Goal: Transaction & Acquisition: Purchase product/service

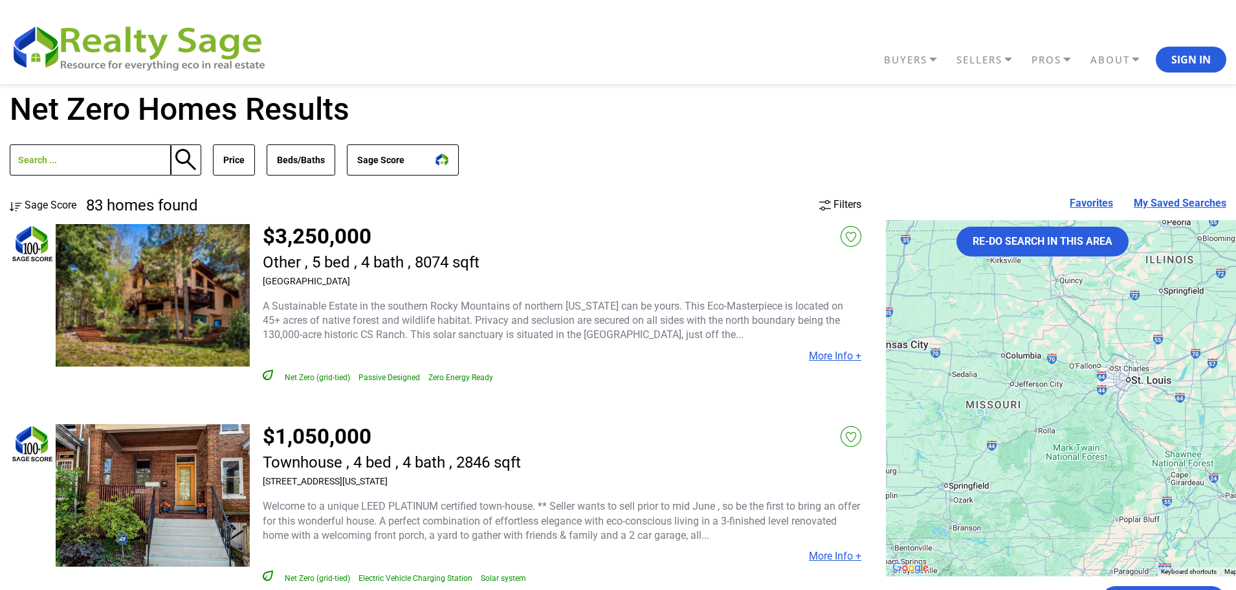
drag, startPoint x: 1013, startPoint y: 474, endPoint x: 903, endPoint y: 181, distance: 313.1
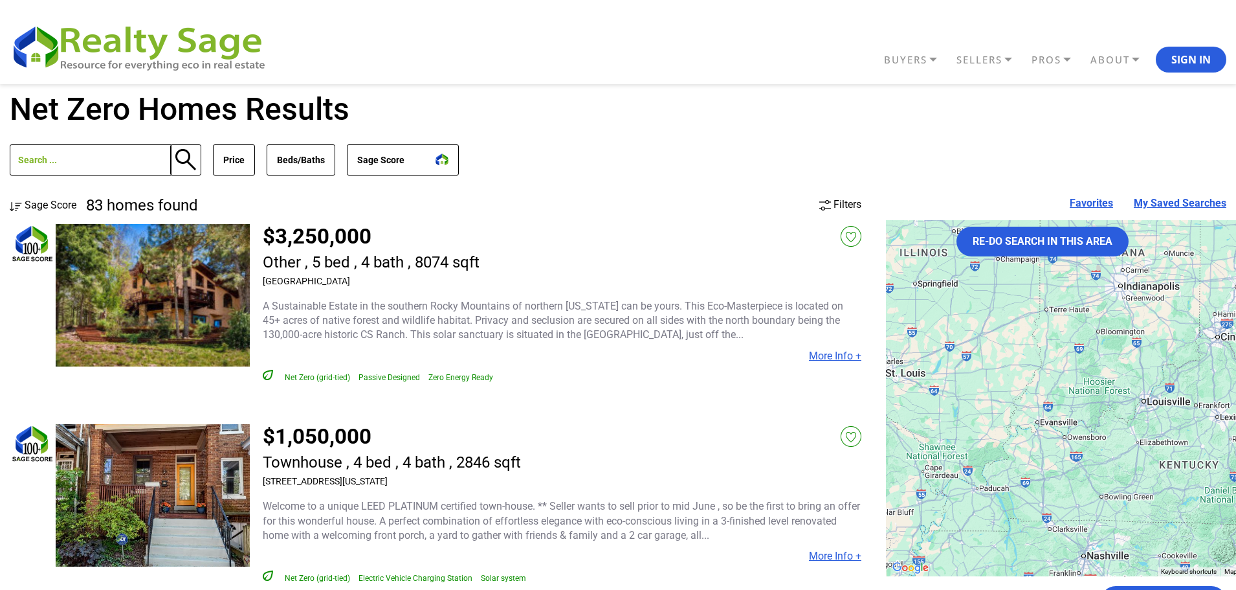
drag, startPoint x: 971, startPoint y: 371, endPoint x: 800, endPoint y: 401, distance: 172.8
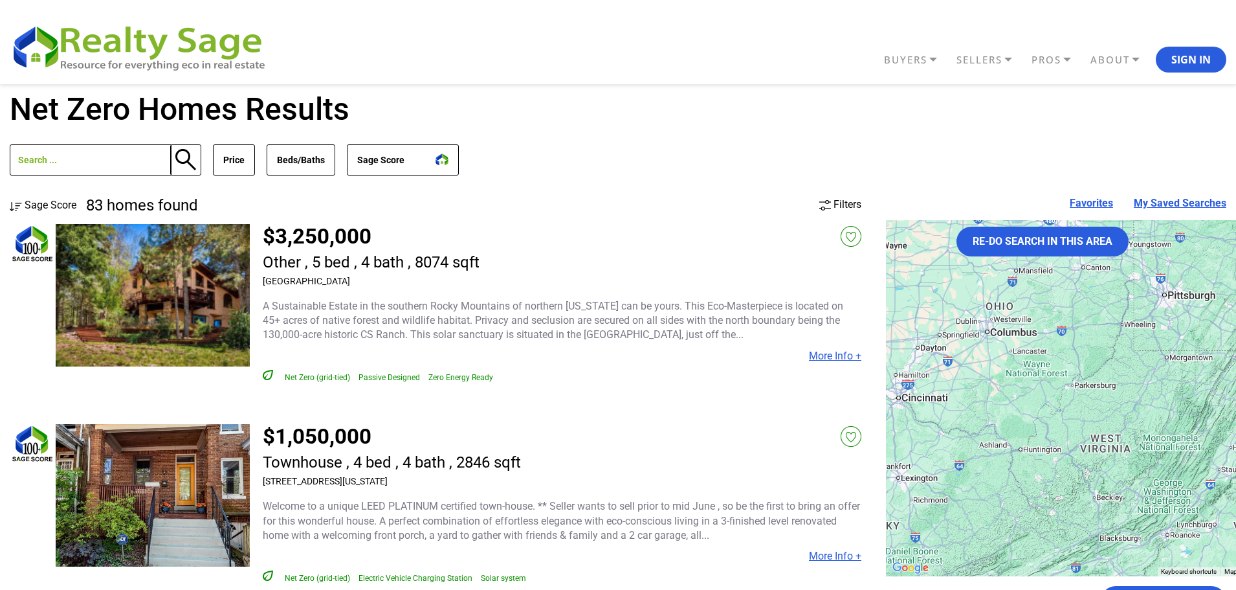
drag, startPoint x: 1086, startPoint y: 357, endPoint x: 913, endPoint y: 360, distance: 173.4
click at [913, 360] on div at bounding box center [1145, 398] width 518 height 356
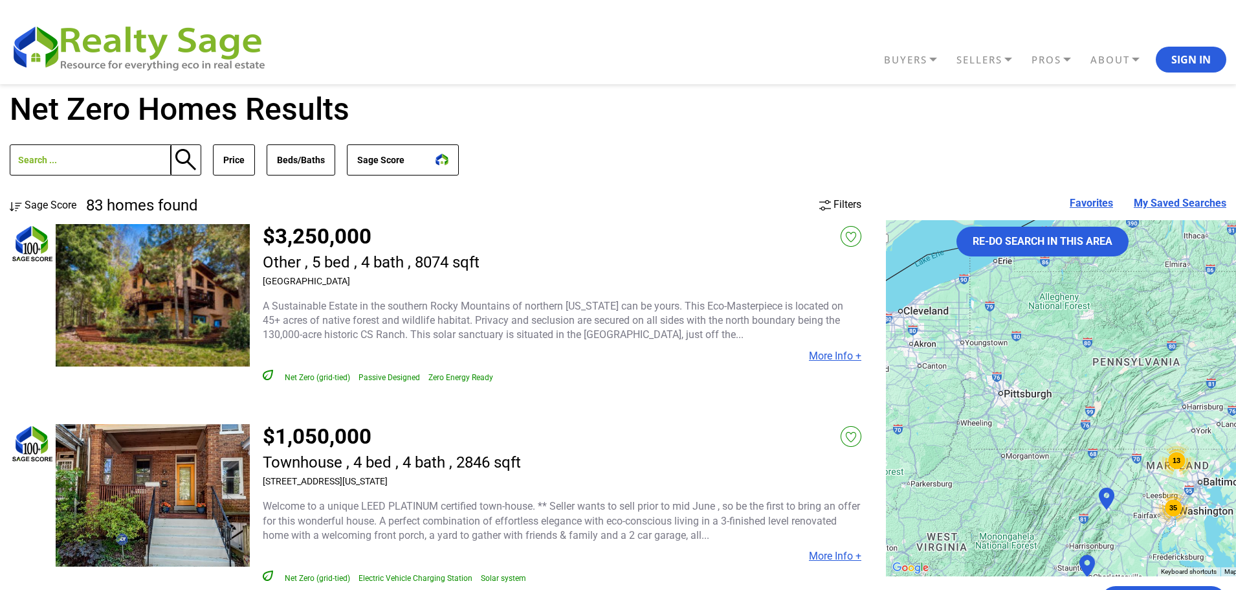
drag, startPoint x: 1081, startPoint y: 359, endPoint x: 1145, endPoint y: 463, distance: 121.8
click at [1145, 463] on div "13 35 3 28" at bounding box center [1145, 398] width 518 height 356
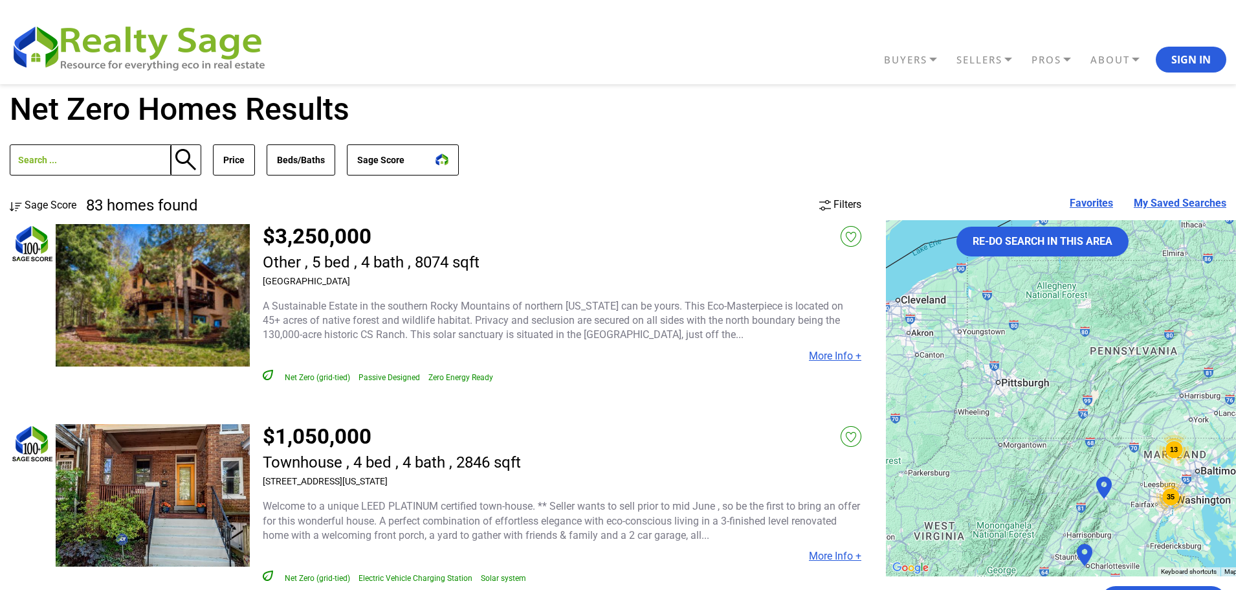
click at [1039, 395] on div "13 35 3 28" at bounding box center [1145, 398] width 518 height 356
click at [225, 163] on button "Price" at bounding box center [234, 159] width 42 height 31
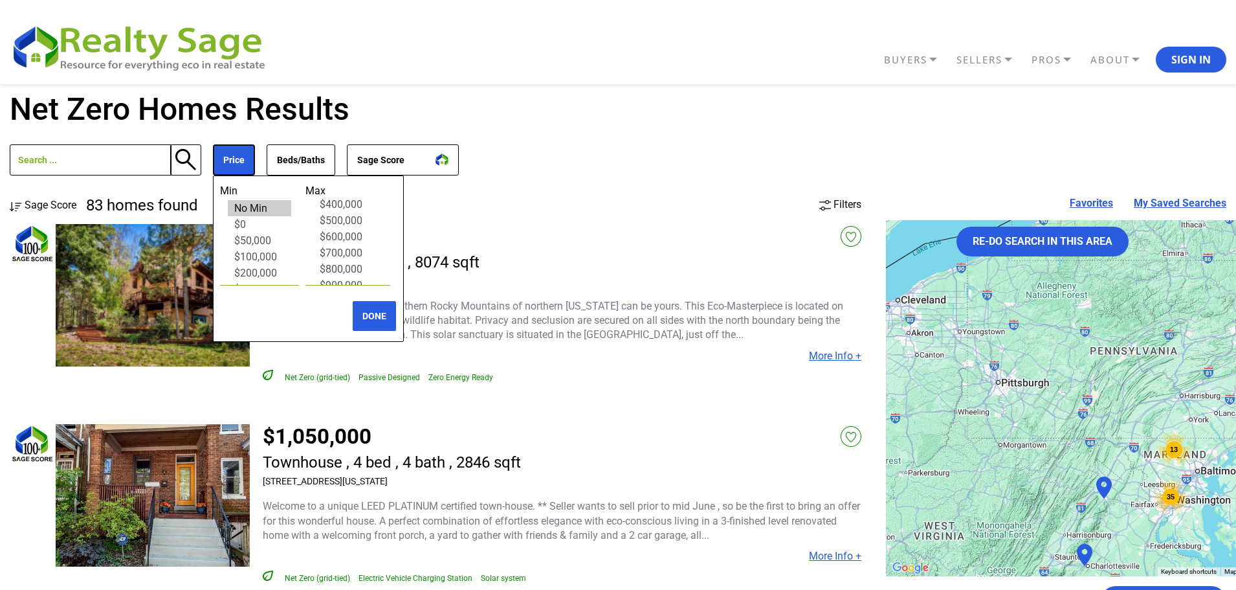
scroll to position [65, 0]
select select "600000"
click at [349, 255] on option "$600,000" at bounding box center [347, 256] width 69 height 16
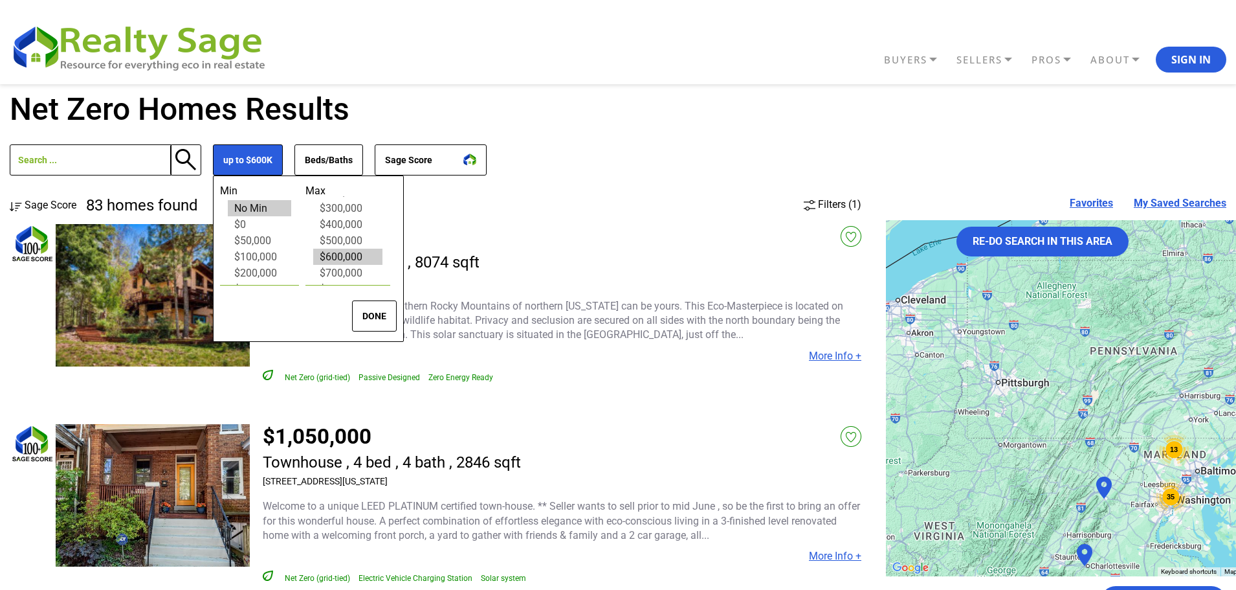
click at [376, 313] on button "DONE" at bounding box center [374, 315] width 45 height 31
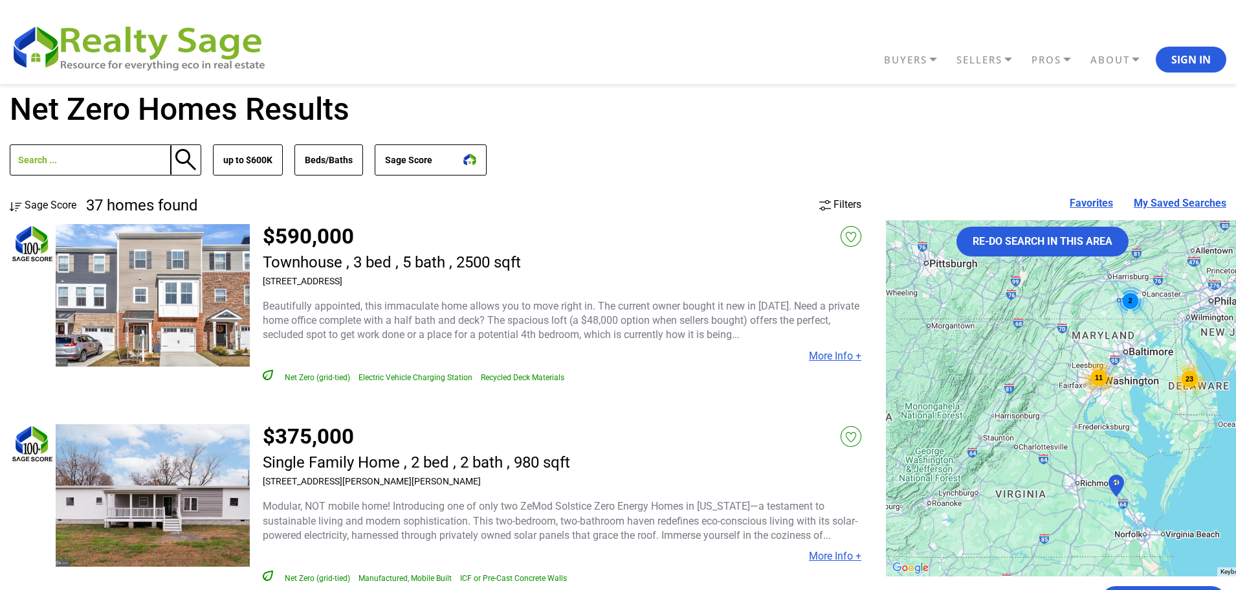
drag, startPoint x: 630, startPoint y: 499, endPoint x: 542, endPoint y: 229, distance: 284.0
click at [326, 167] on button "Beds/Baths" at bounding box center [328, 159] width 69 height 31
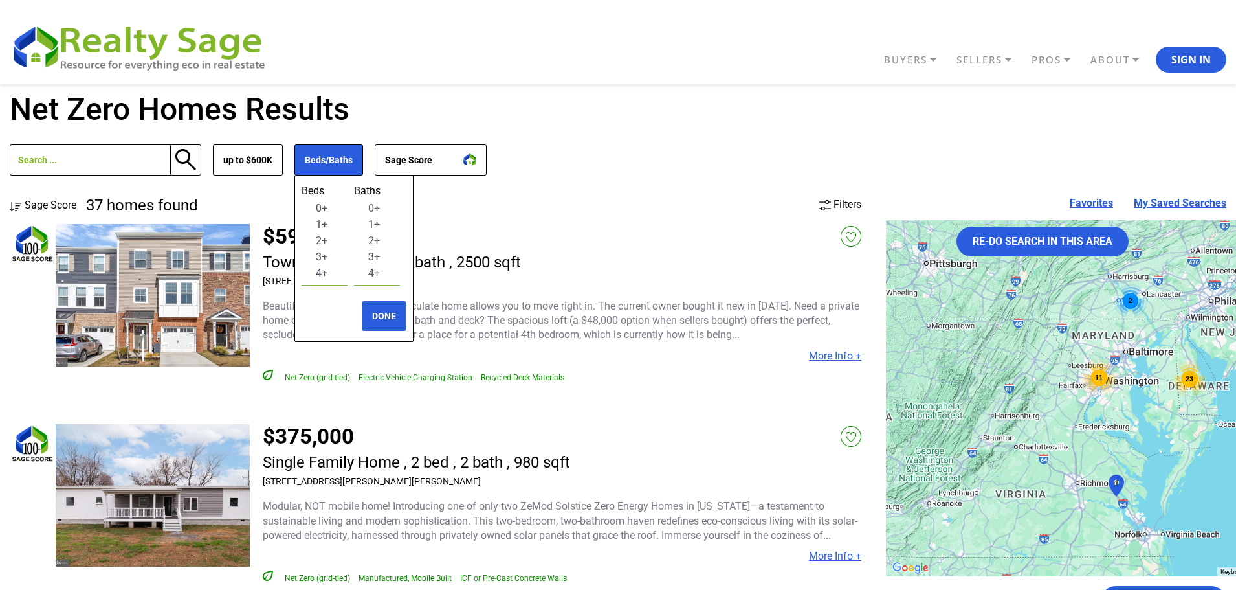
select select "3"
click at [318, 256] on option "3+" at bounding box center [324, 256] width 30 height 16
select select "3"
click at [381, 256] on option "3+" at bounding box center [377, 256] width 30 height 16
click at [400, 324] on button "DONE" at bounding box center [384, 315] width 45 height 31
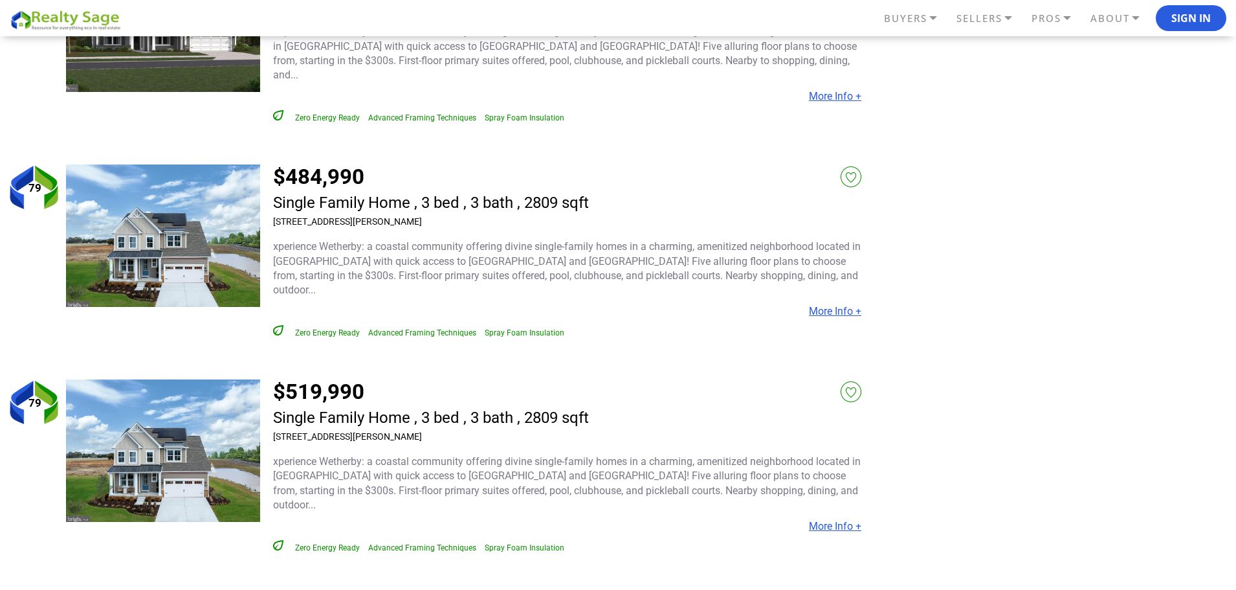
scroll to position [4206, 0]
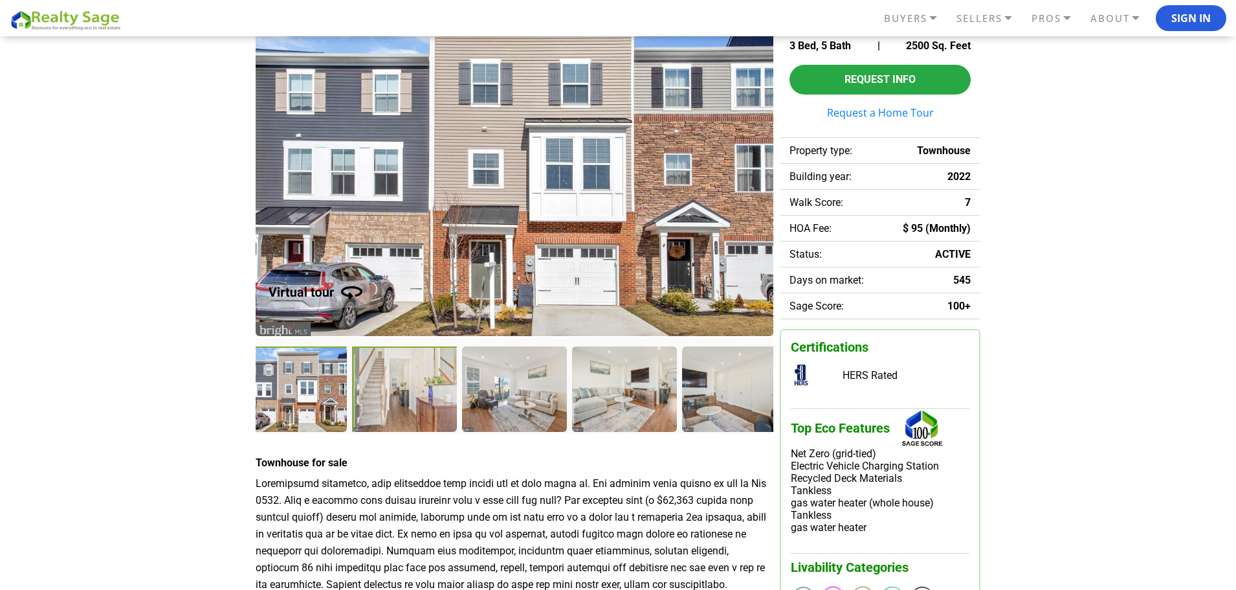
scroll to position [129, 0]
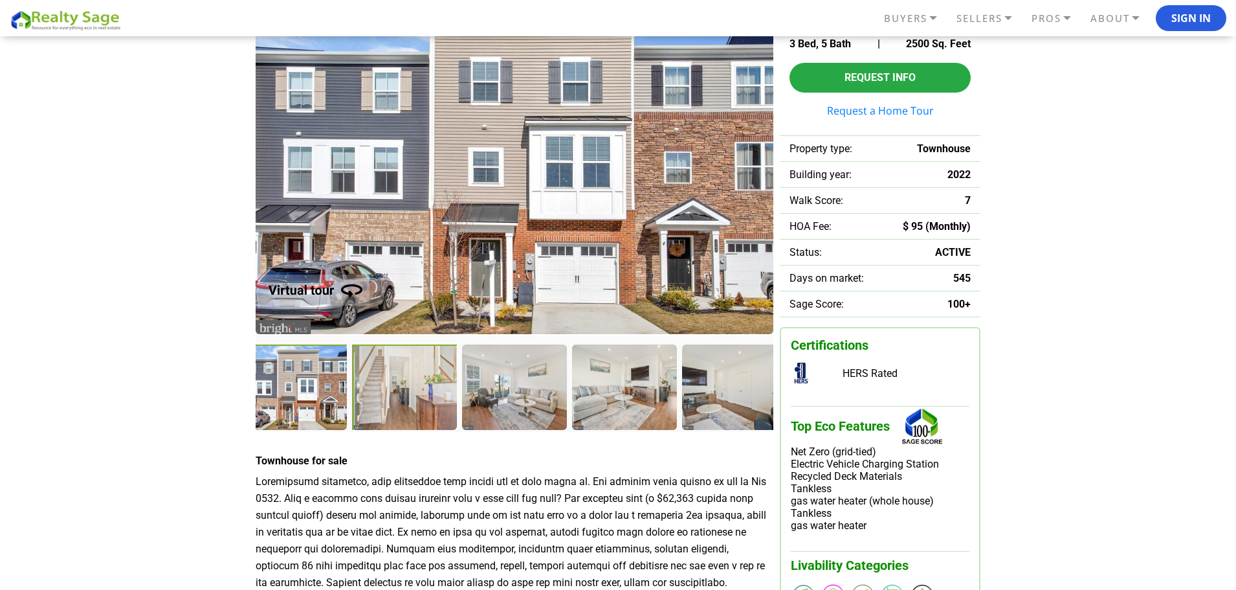
click at [392, 398] on div at bounding box center [405, 388] width 107 height 88
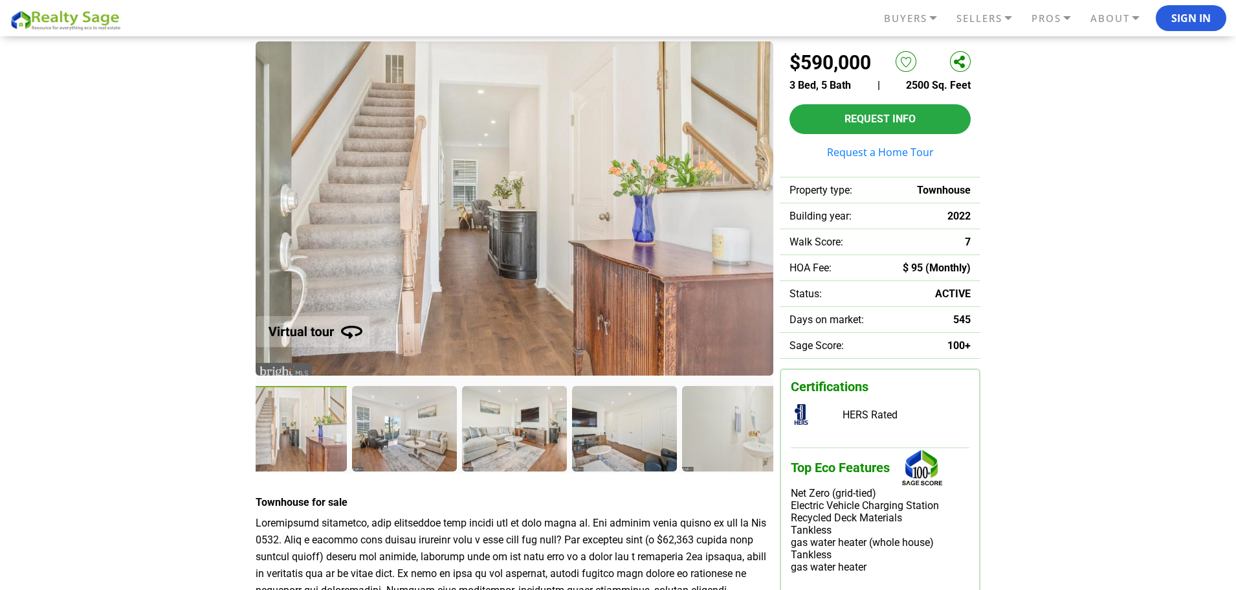
scroll to position [65, 0]
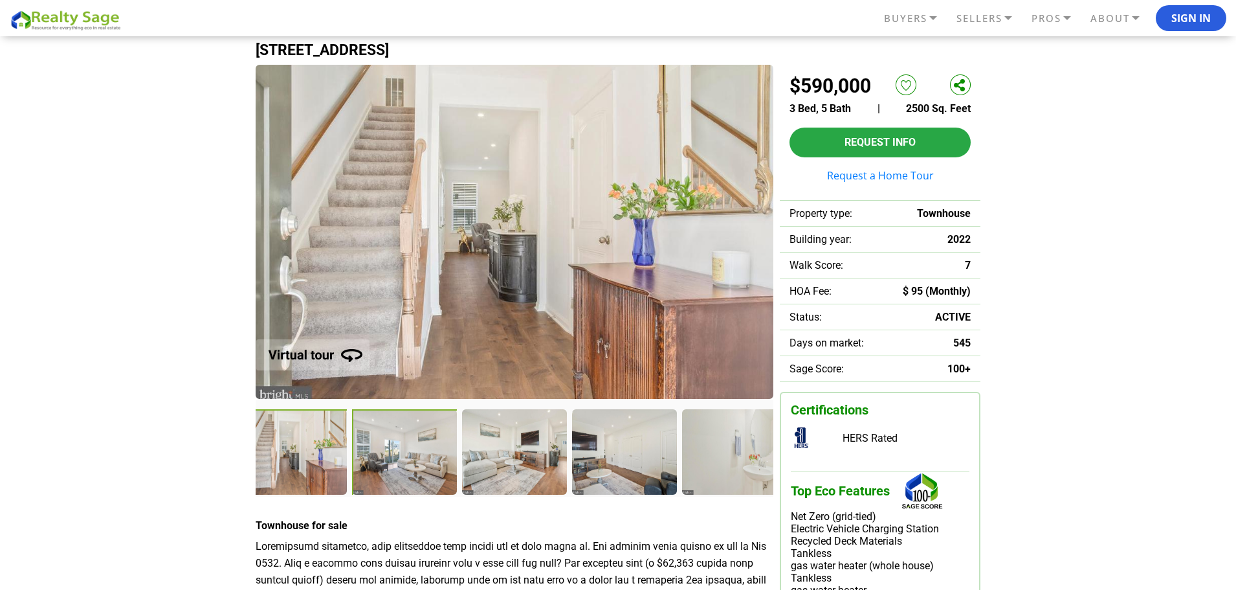
click at [388, 472] on div at bounding box center [405, 453] width 107 height 88
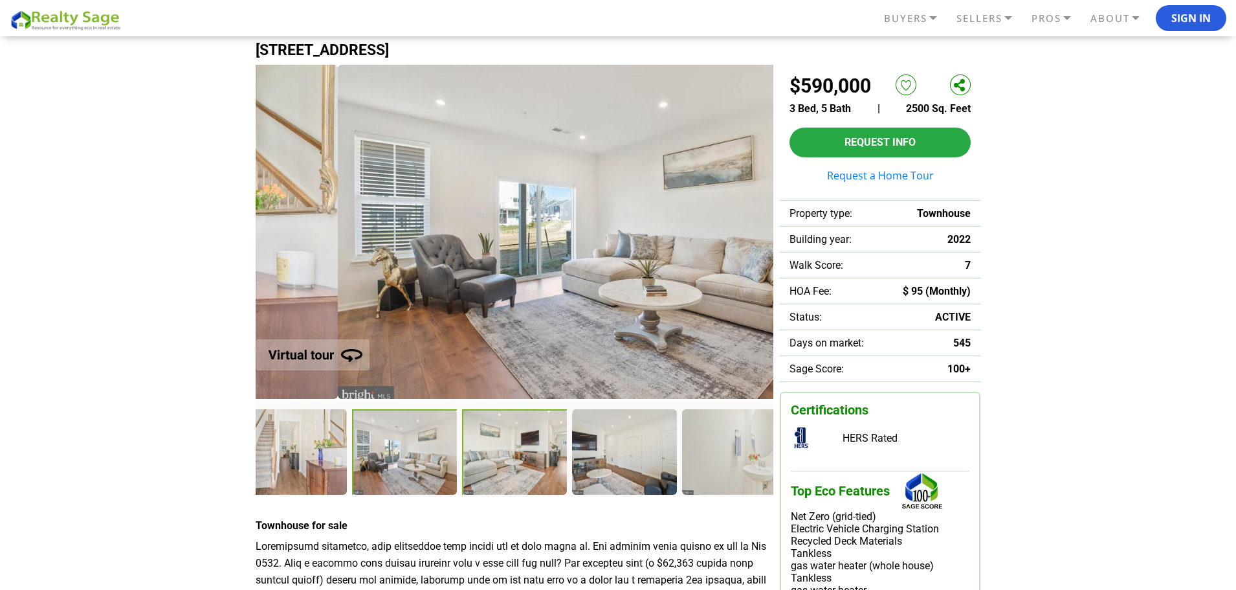
click at [494, 456] on div at bounding box center [515, 453] width 107 height 88
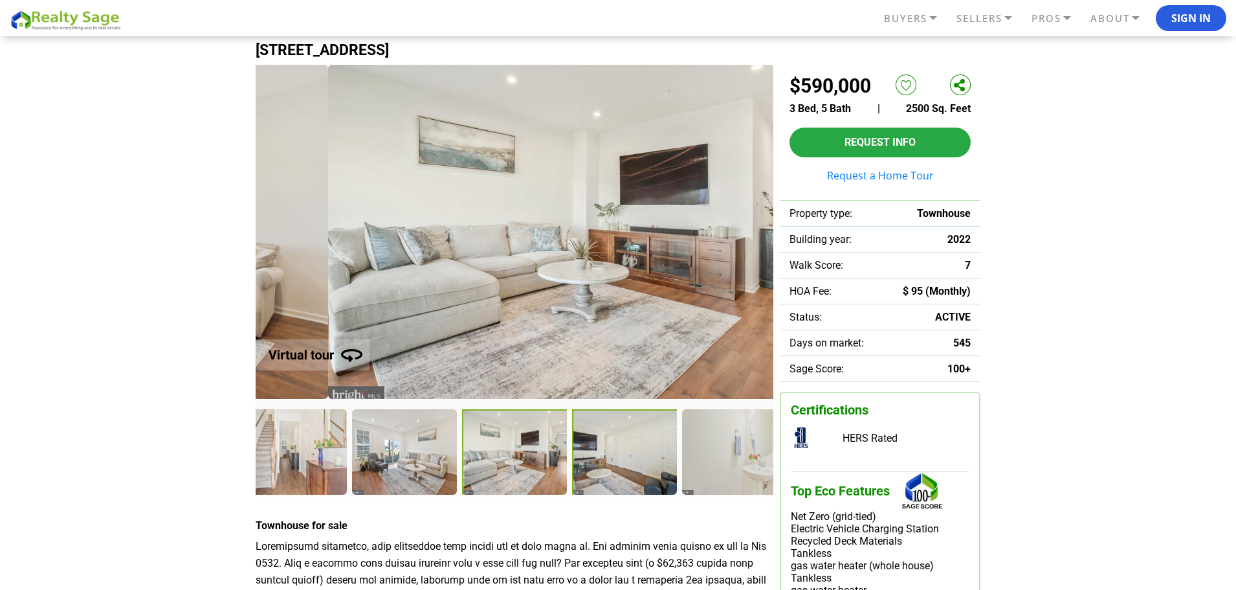
click at [596, 456] on div at bounding box center [625, 453] width 107 height 88
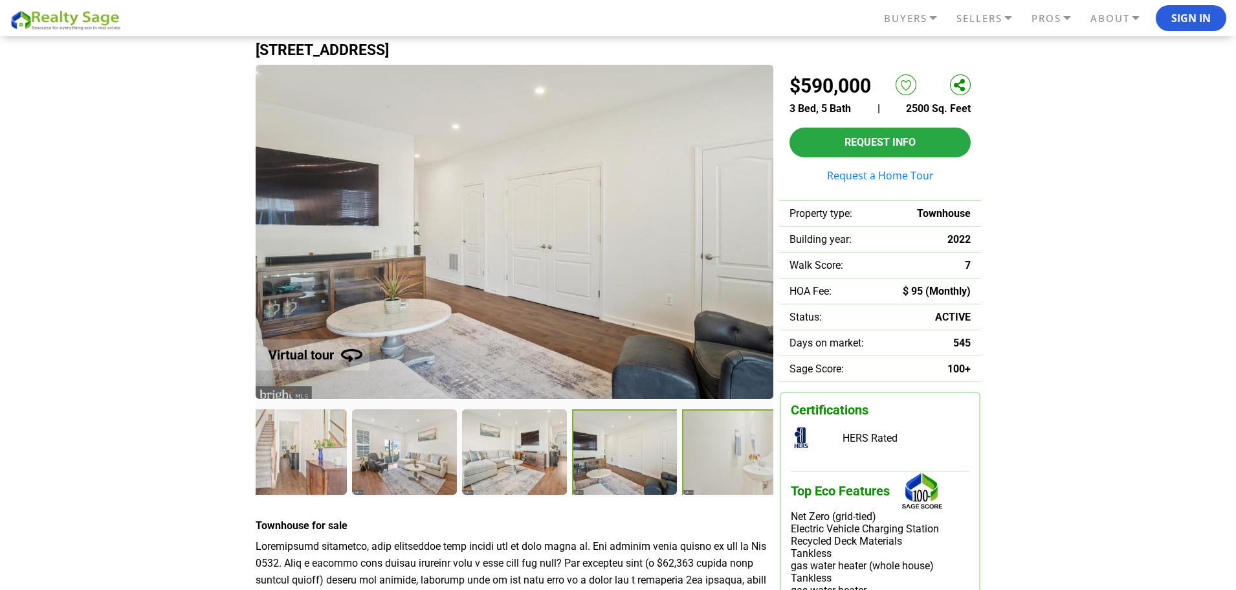
click at [726, 450] on div at bounding box center [735, 453] width 107 height 88
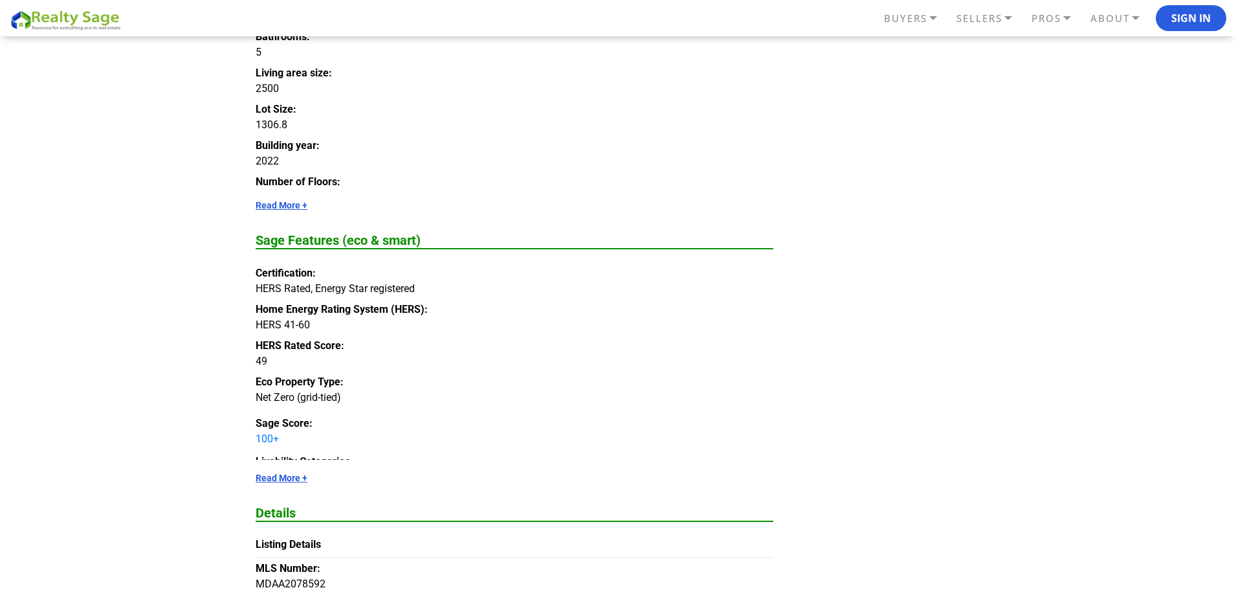
scroll to position [1035, 0]
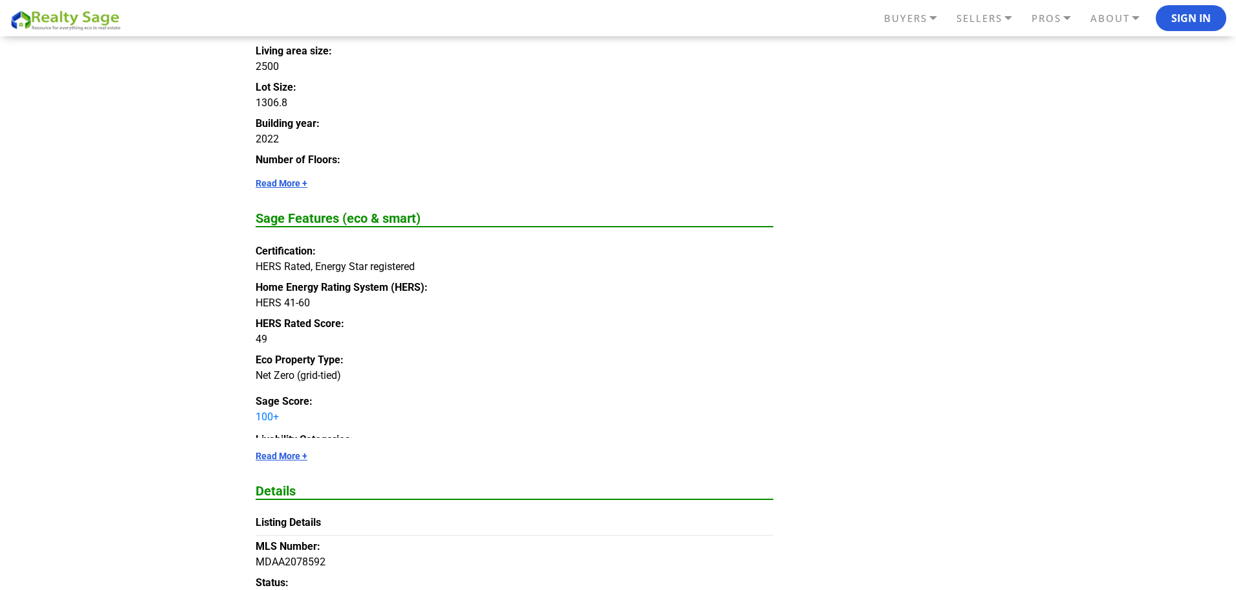
click at [287, 453] on link "Read More +" at bounding box center [515, 455] width 518 height 10
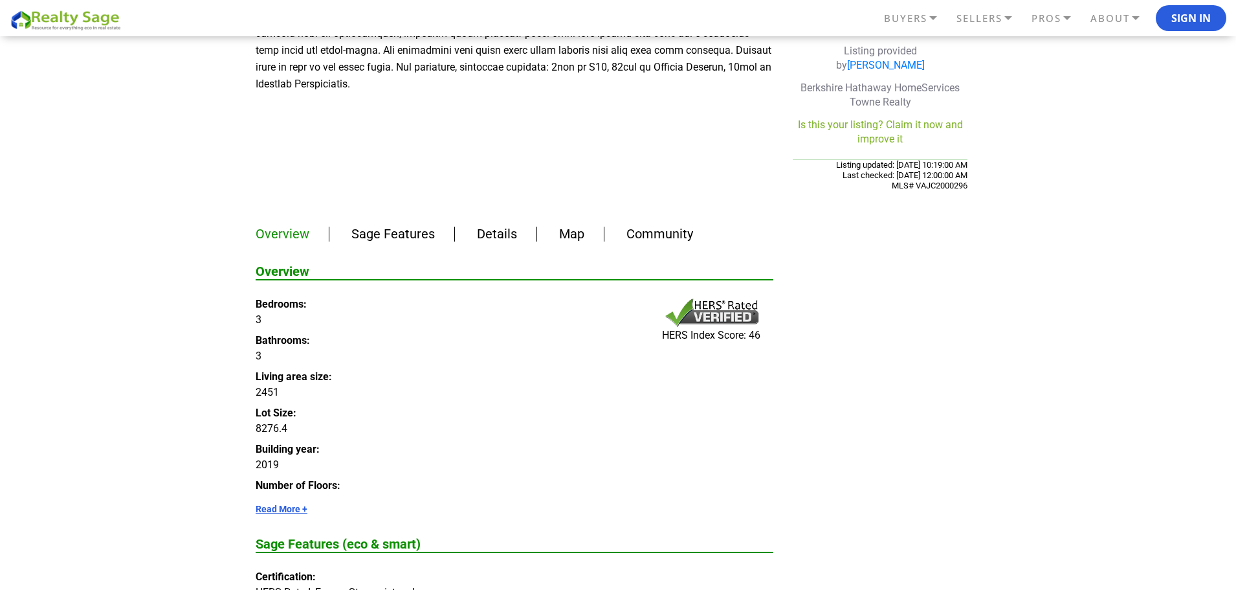
scroll to position [971, 0]
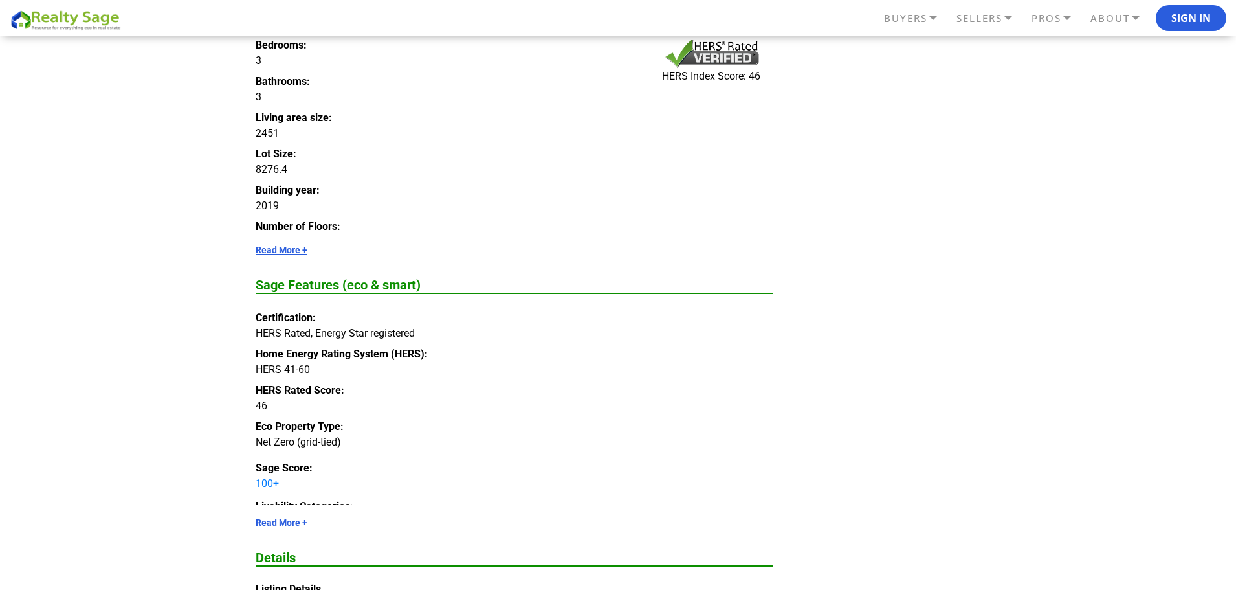
click at [270, 517] on link "Read More +" at bounding box center [515, 522] width 518 height 10
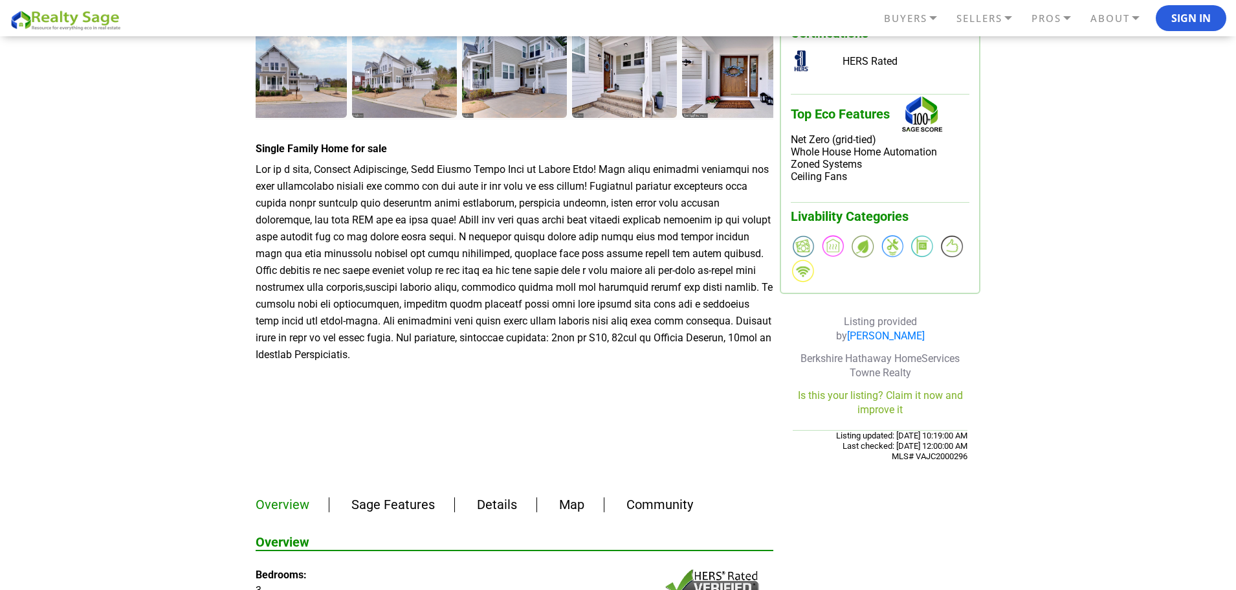
scroll to position [129, 0]
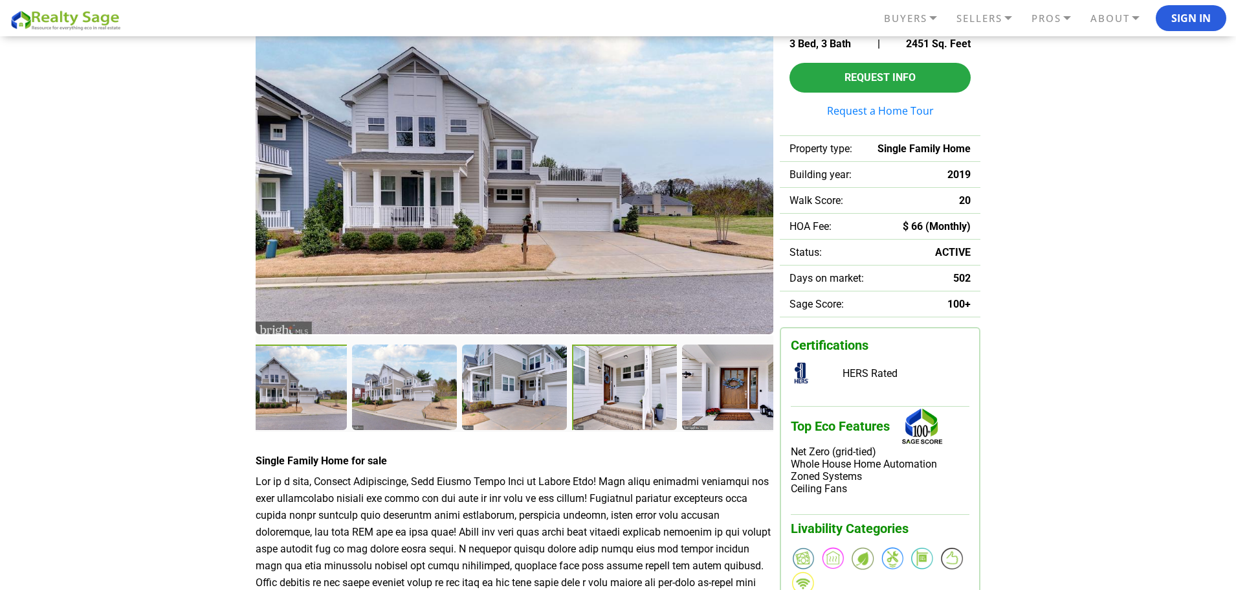
click at [660, 369] on div at bounding box center [625, 388] width 107 height 88
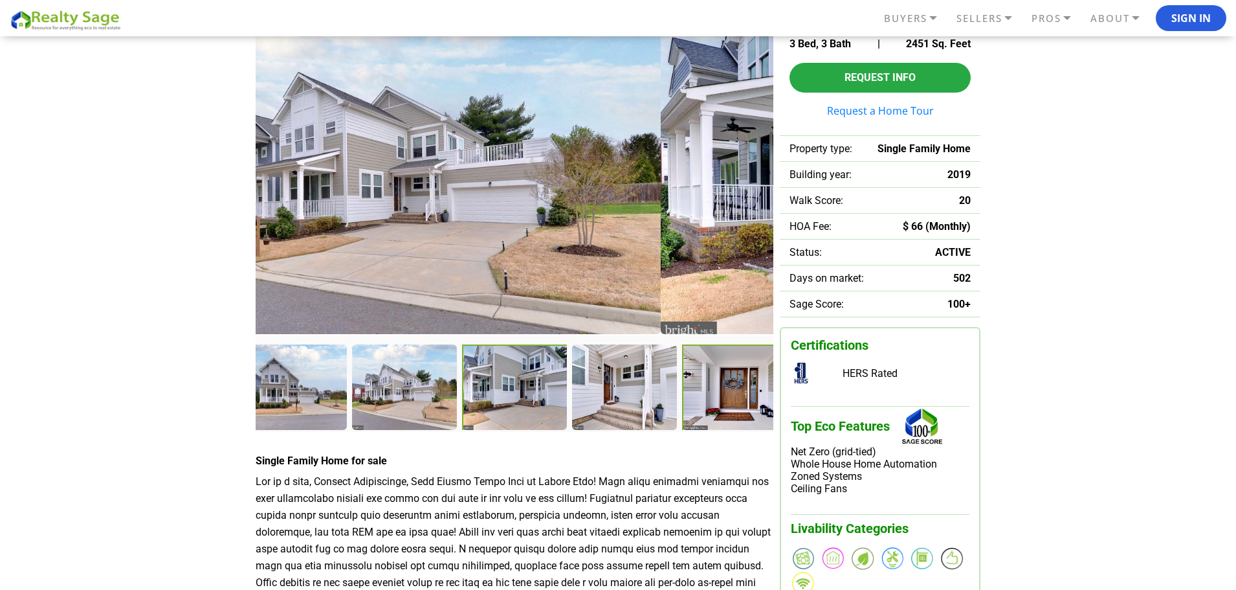
click at [689, 370] on div at bounding box center [735, 388] width 107 height 88
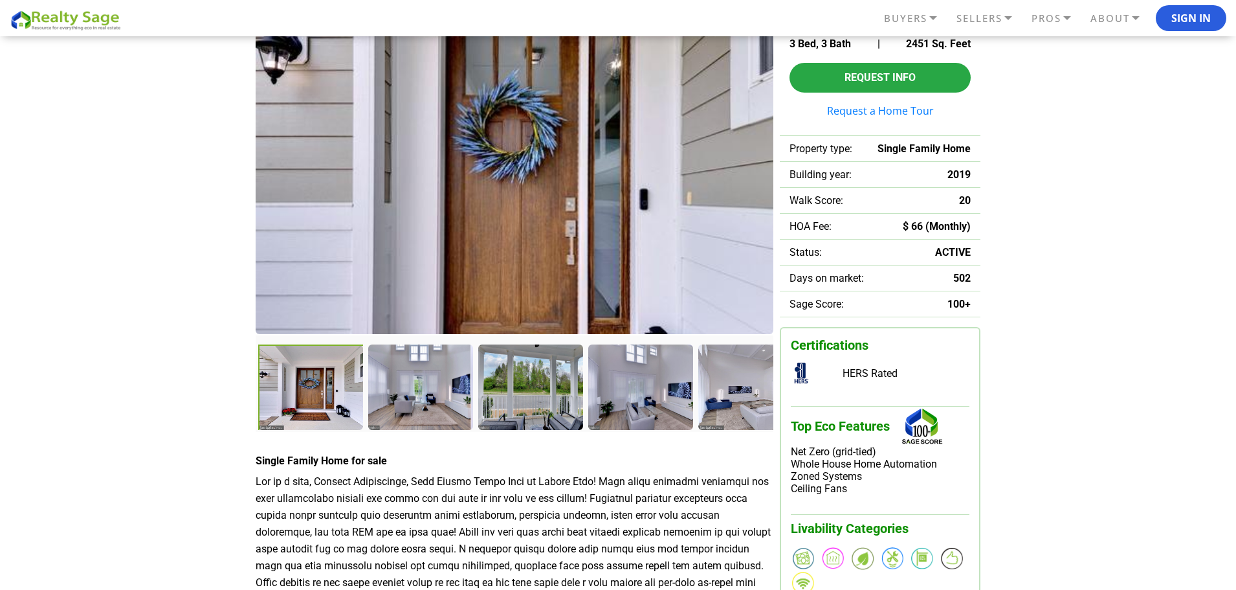
drag, startPoint x: 744, startPoint y: 392, endPoint x: 276, endPoint y: 391, distance: 467.9
click at [276, 391] on div at bounding box center [311, 388] width 107 height 88
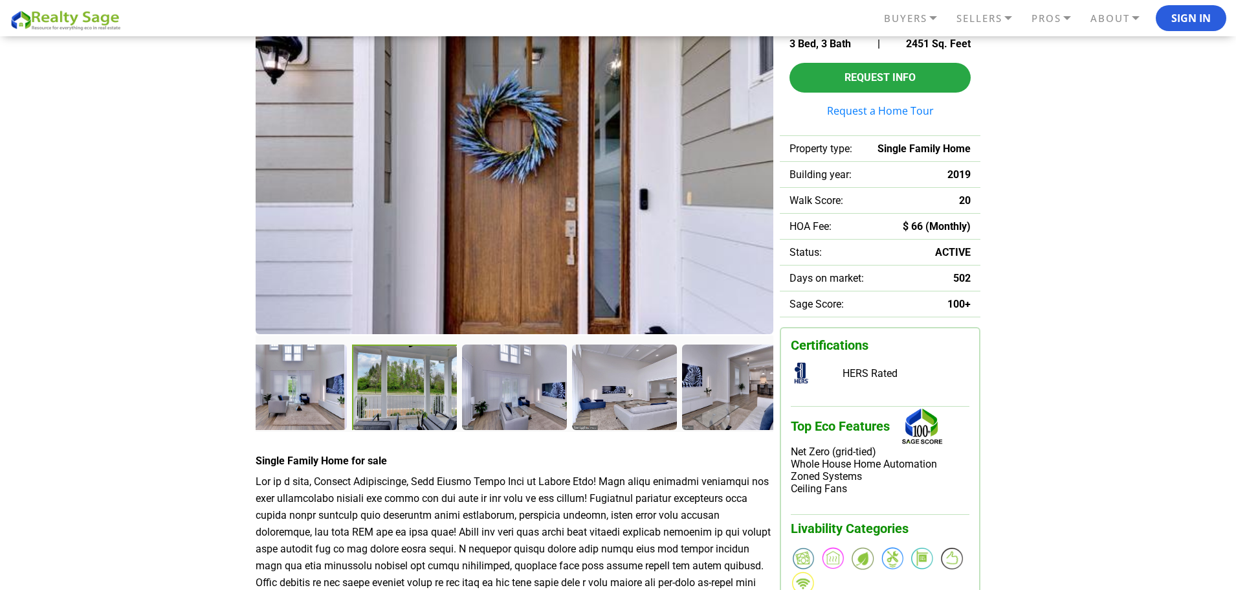
click at [408, 389] on div at bounding box center [405, 388] width 107 height 88
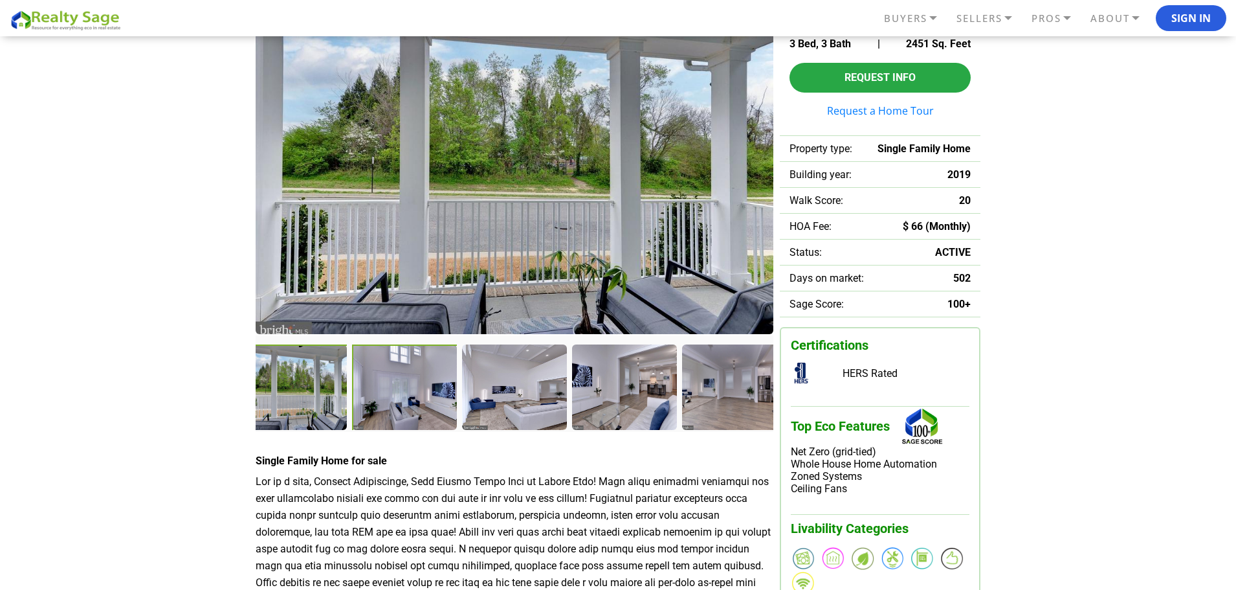
click at [390, 385] on div at bounding box center [405, 388] width 107 height 88
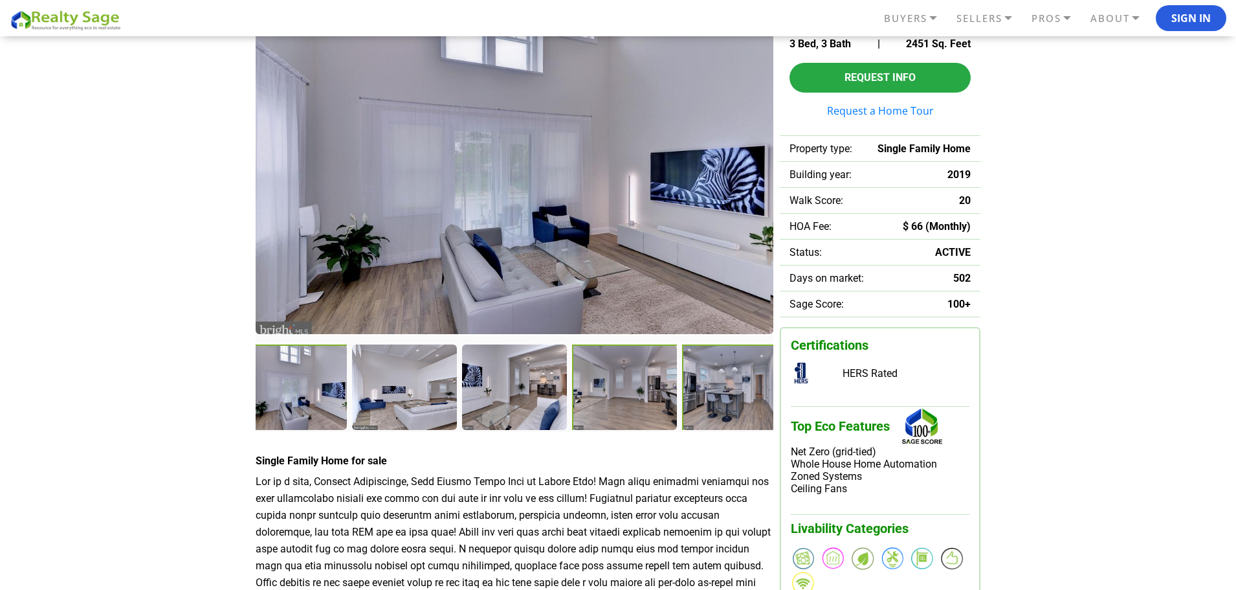
drag, startPoint x: 656, startPoint y: 375, endPoint x: 707, endPoint y: 375, distance: 50.5
click at [660, 374] on div at bounding box center [625, 387] width 106 height 87
click at [712, 375] on div at bounding box center [735, 388] width 107 height 88
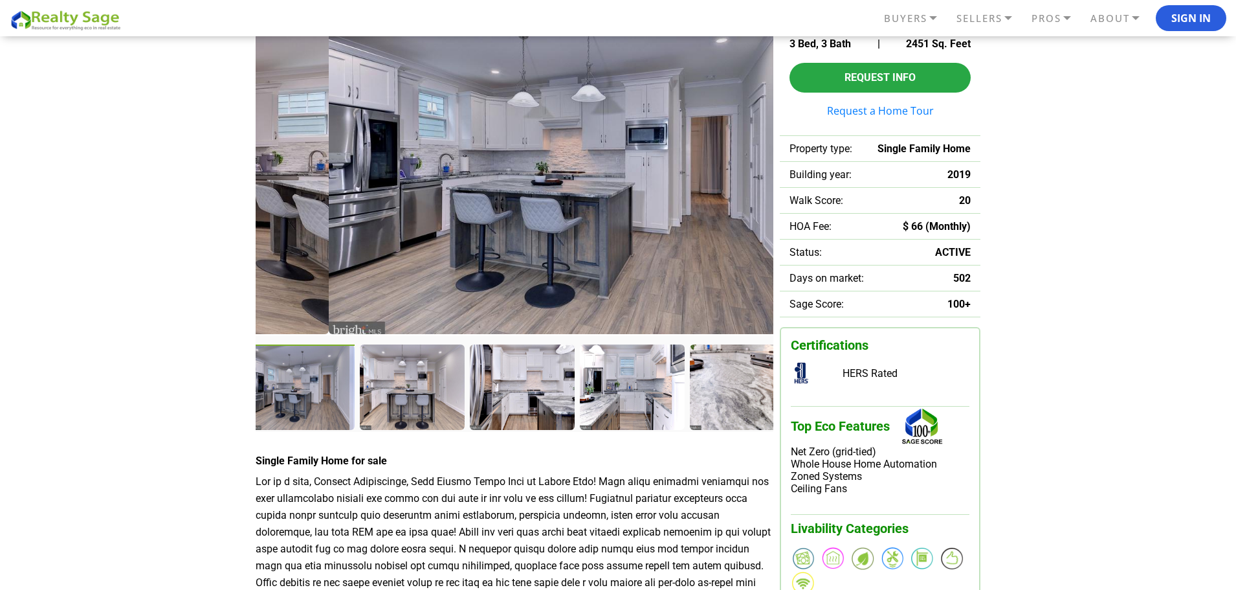
drag, startPoint x: 712, startPoint y: 375, endPoint x: 267, endPoint y: 381, distance: 445.2
click at [267, 381] on div at bounding box center [303, 388] width 107 height 88
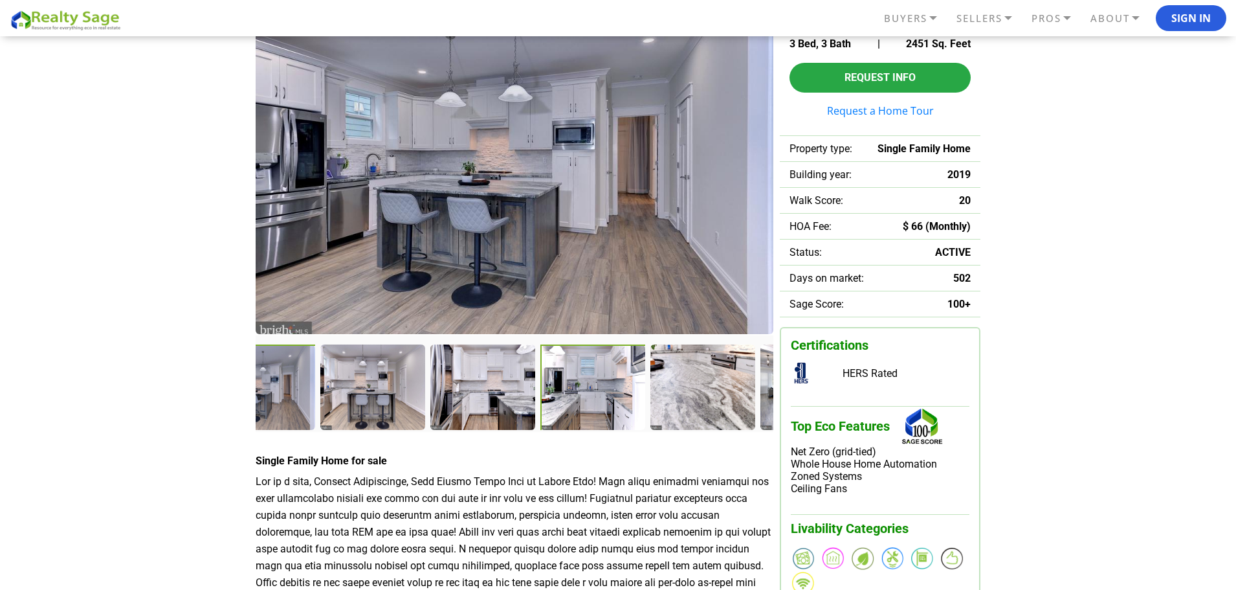
drag, startPoint x: 634, startPoint y: 382, endPoint x: 344, endPoint y: 388, distance: 290.0
click at [540, 390] on div at bounding box center [593, 388] width 107 height 88
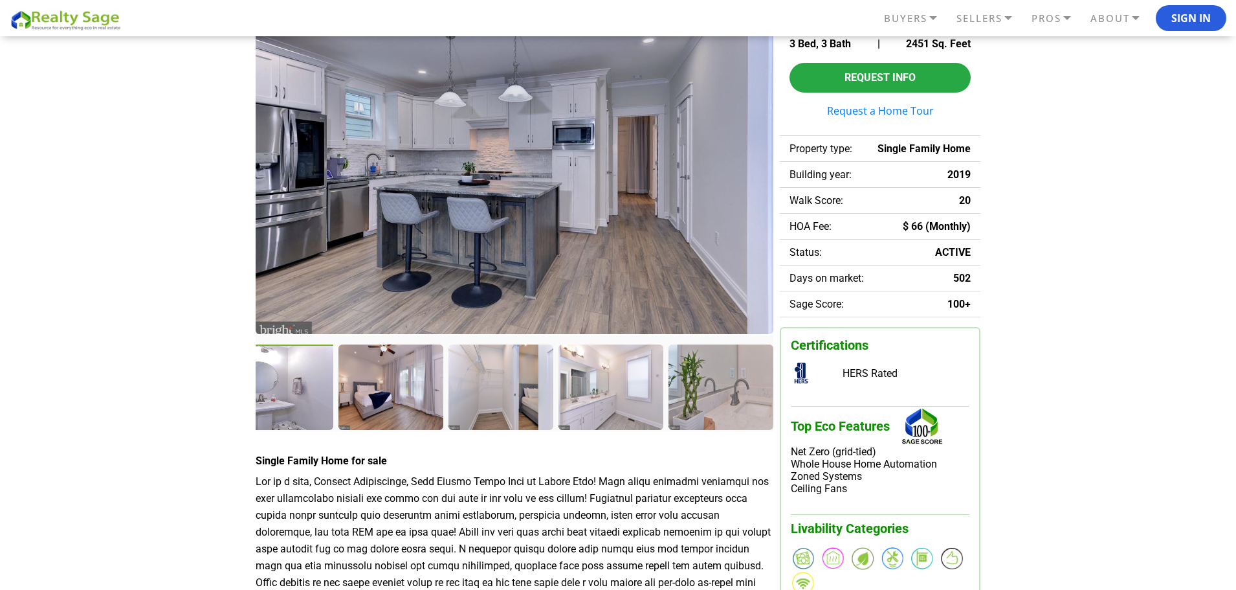
drag, startPoint x: 671, startPoint y: 390, endPoint x: 232, endPoint y: 393, distance: 438.7
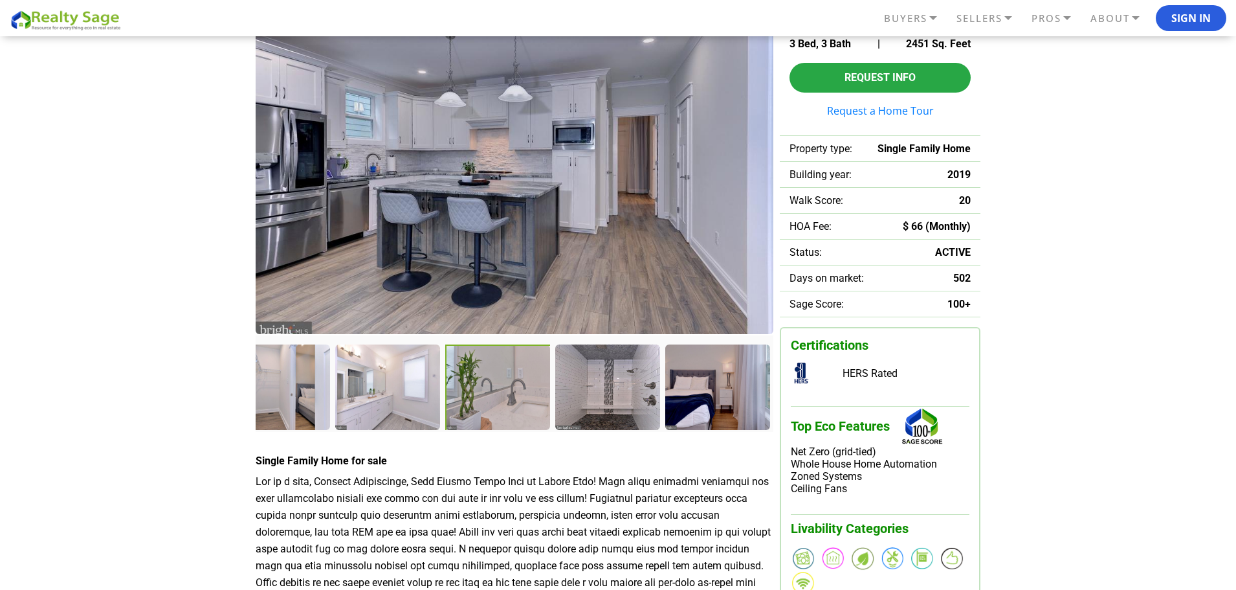
drag, startPoint x: 576, startPoint y: 395, endPoint x: 281, endPoint y: 399, distance: 295.1
click at [445, 399] on div at bounding box center [498, 388] width 107 height 88
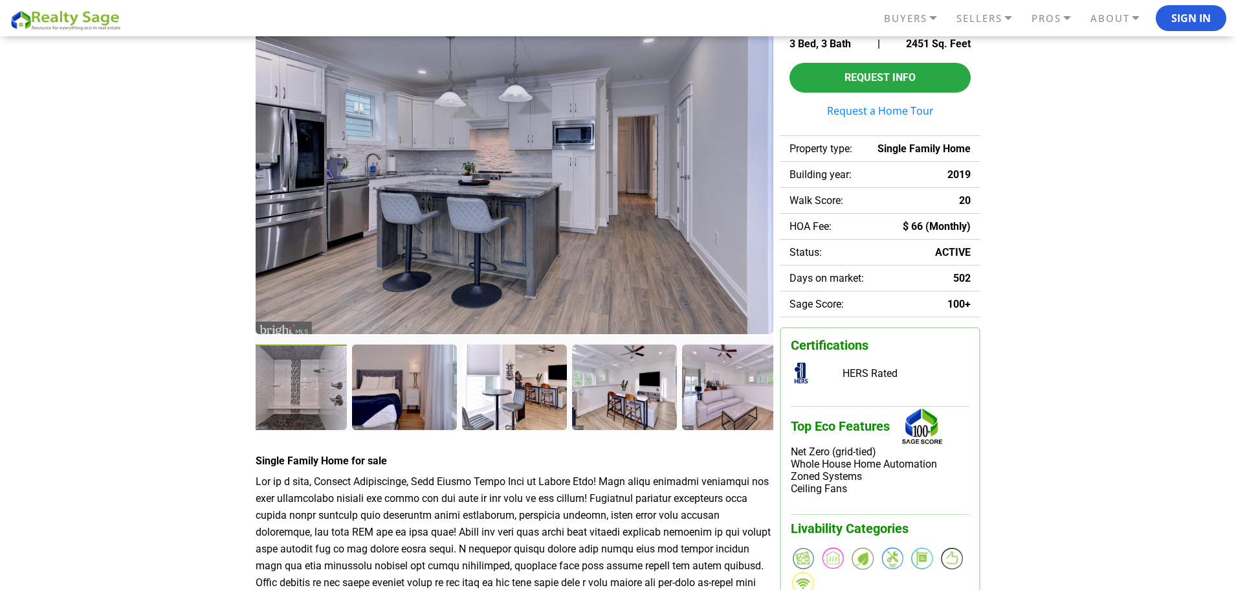
click at [302, 390] on div at bounding box center [295, 388] width 107 height 88
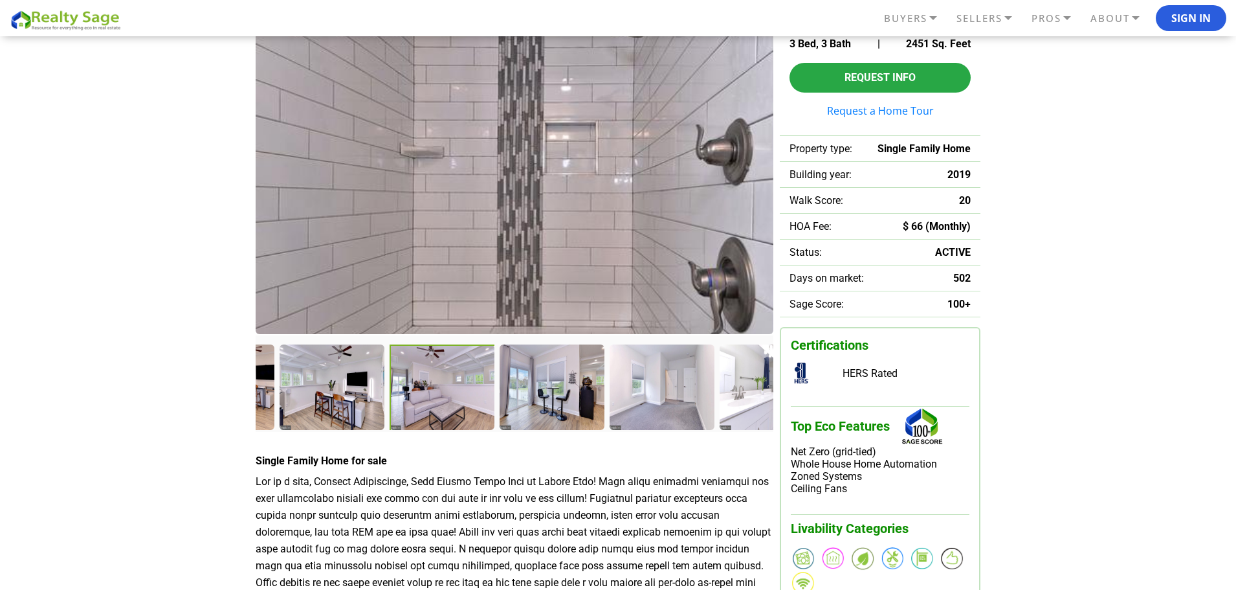
drag, startPoint x: 687, startPoint y: 393, endPoint x: 399, endPoint y: 391, distance: 287.3
click at [399, 391] on div at bounding box center [443, 388] width 107 height 88
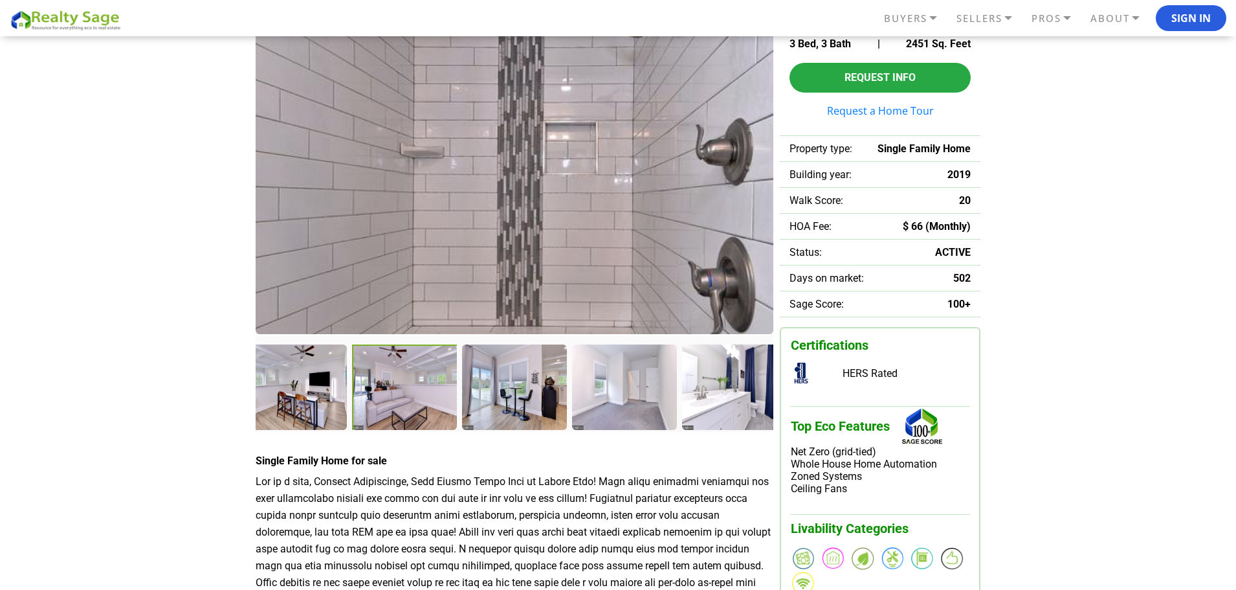
click at [422, 388] on div at bounding box center [405, 388] width 107 height 88
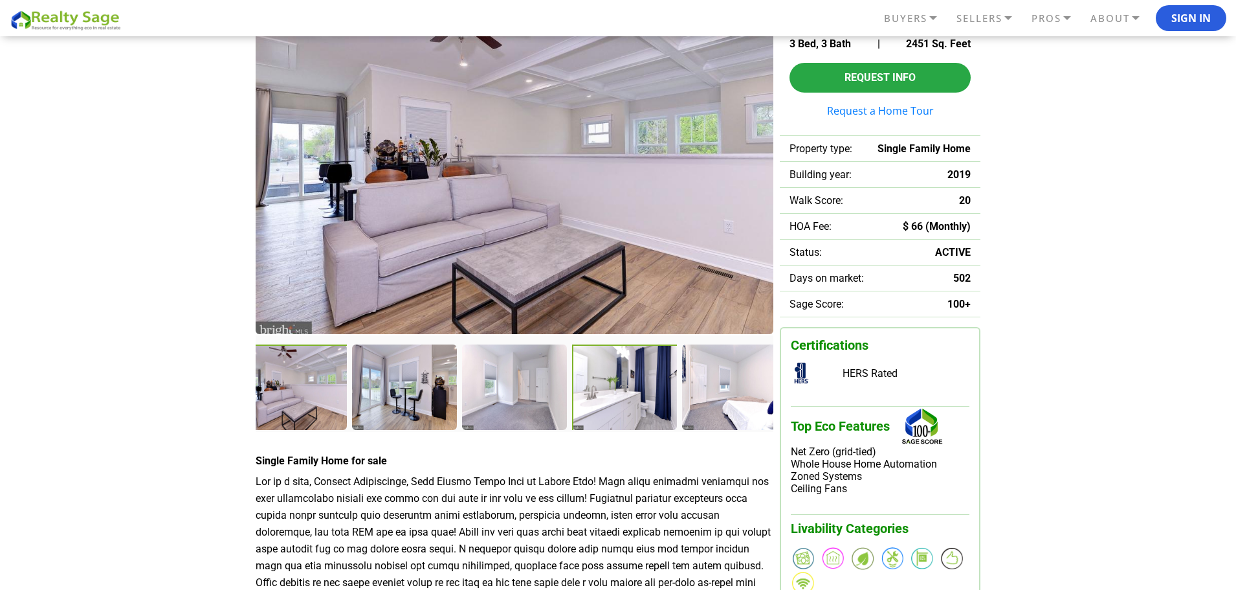
click at [657, 386] on div at bounding box center [625, 388] width 107 height 88
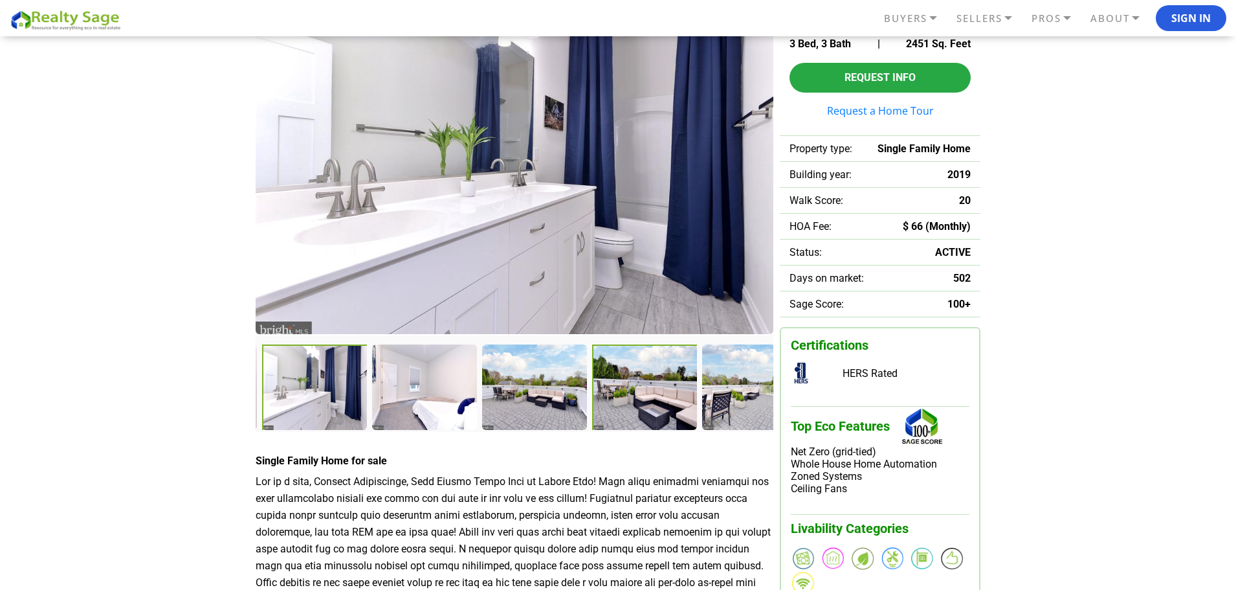
drag, startPoint x: 714, startPoint y: 385, endPoint x: 642, endPoint y: 382, distance: 71.9
click at [642, 382] on div at bounding box center [645, 388] width 107 height 88
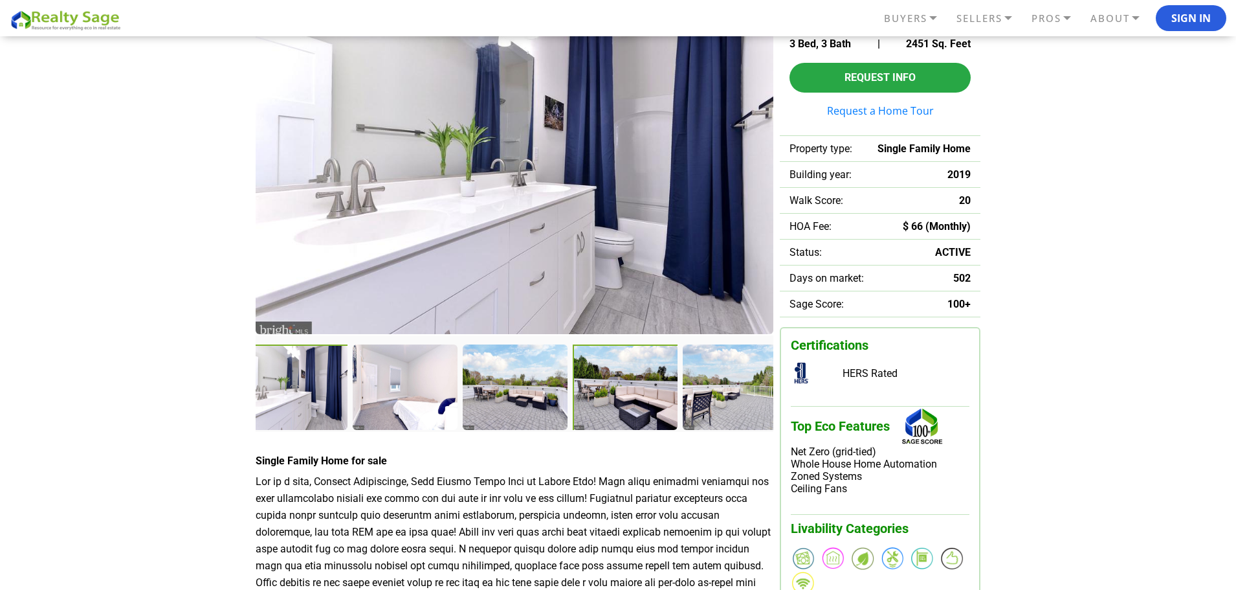
click at [642, 382] on div at bounding box center [626, 388] width 107 height 88
